Goal: Information Seeking & Learning: Learn about a topic

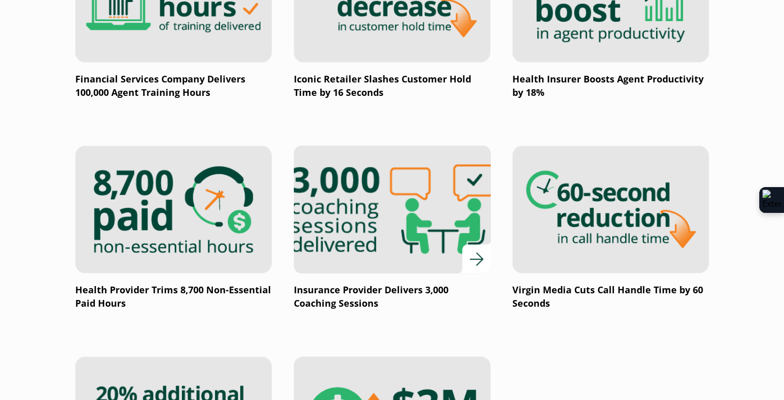
scroll to position [1553, 0]
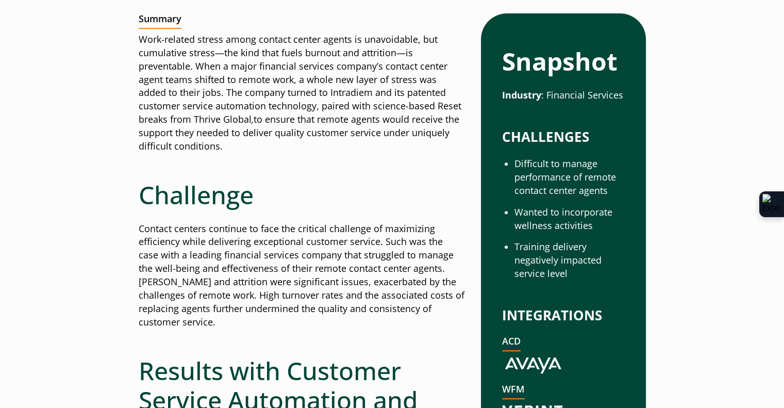
scroll to position [456, 0]
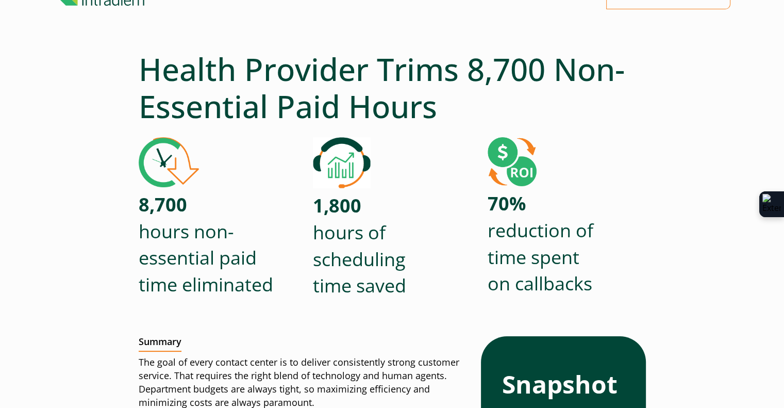
scroll to position [166, 0]
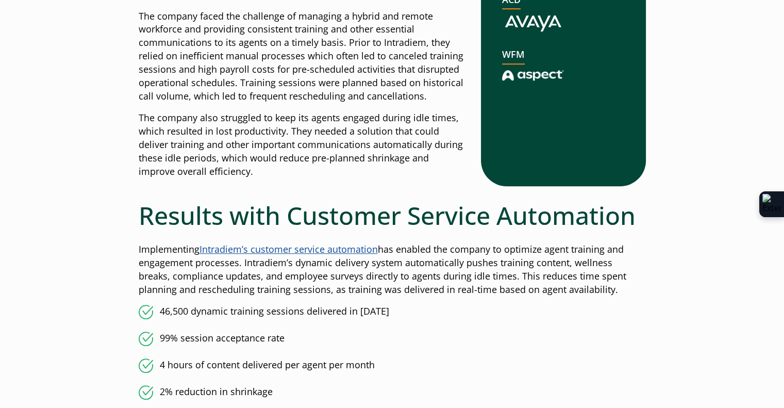
scroll to position [881, 0]
